Goal: Transaction & Acquisition: Obtain resource

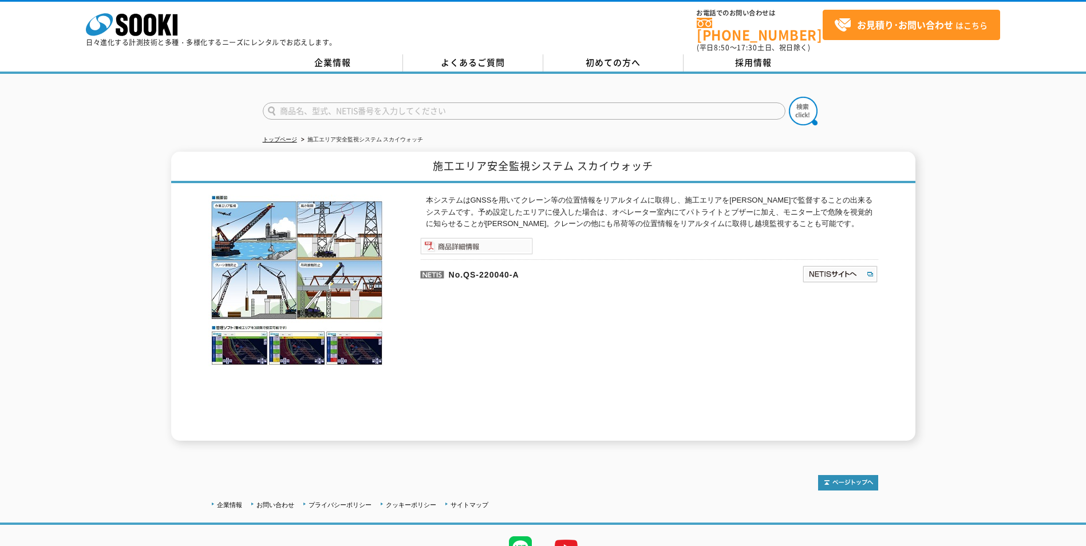
click at [464, 238] on img at bounding box center [476, 246] width 113 height 17
click at [827, 275] on img at bounding box center [840, 274] width 76 height 18
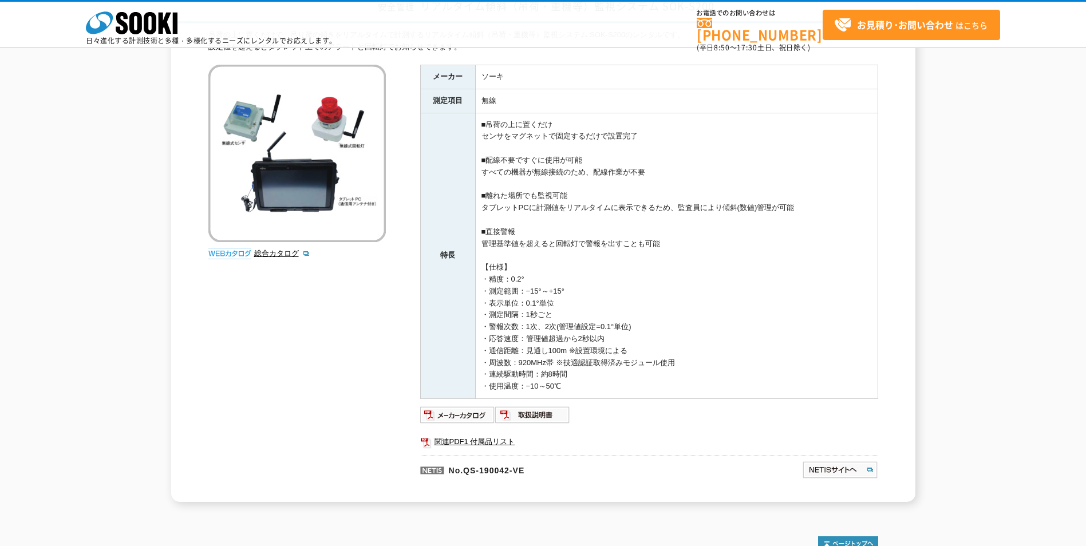
scroll to position [115, 0]
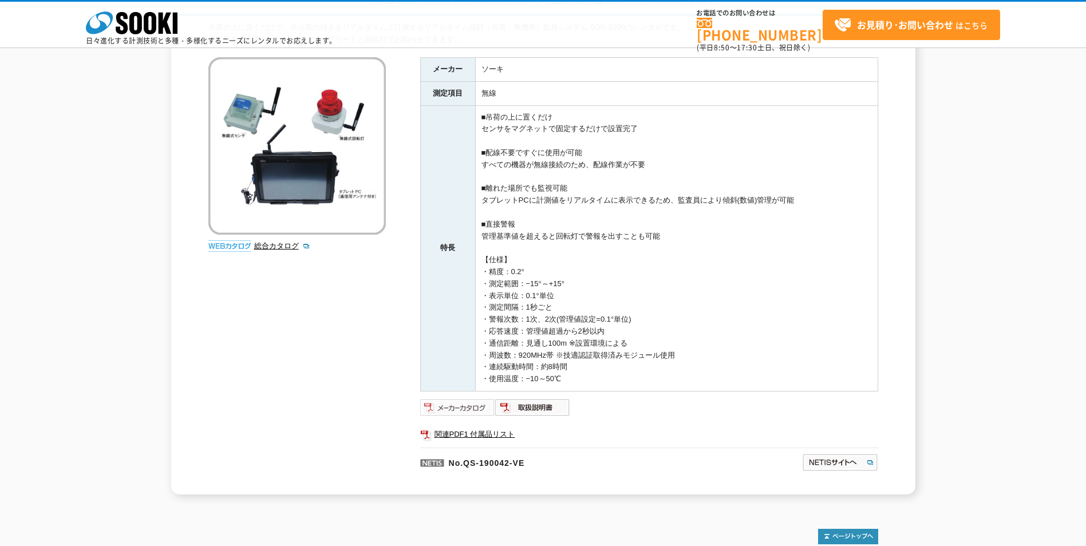
click at [479, 407] on img at bounding box center [457, 408] width 75 height 18
click at [844, 464] on img at bounding box center [840, 462] width 76 height 18
